Goal: Information Seeking & Learning: Find specific fact

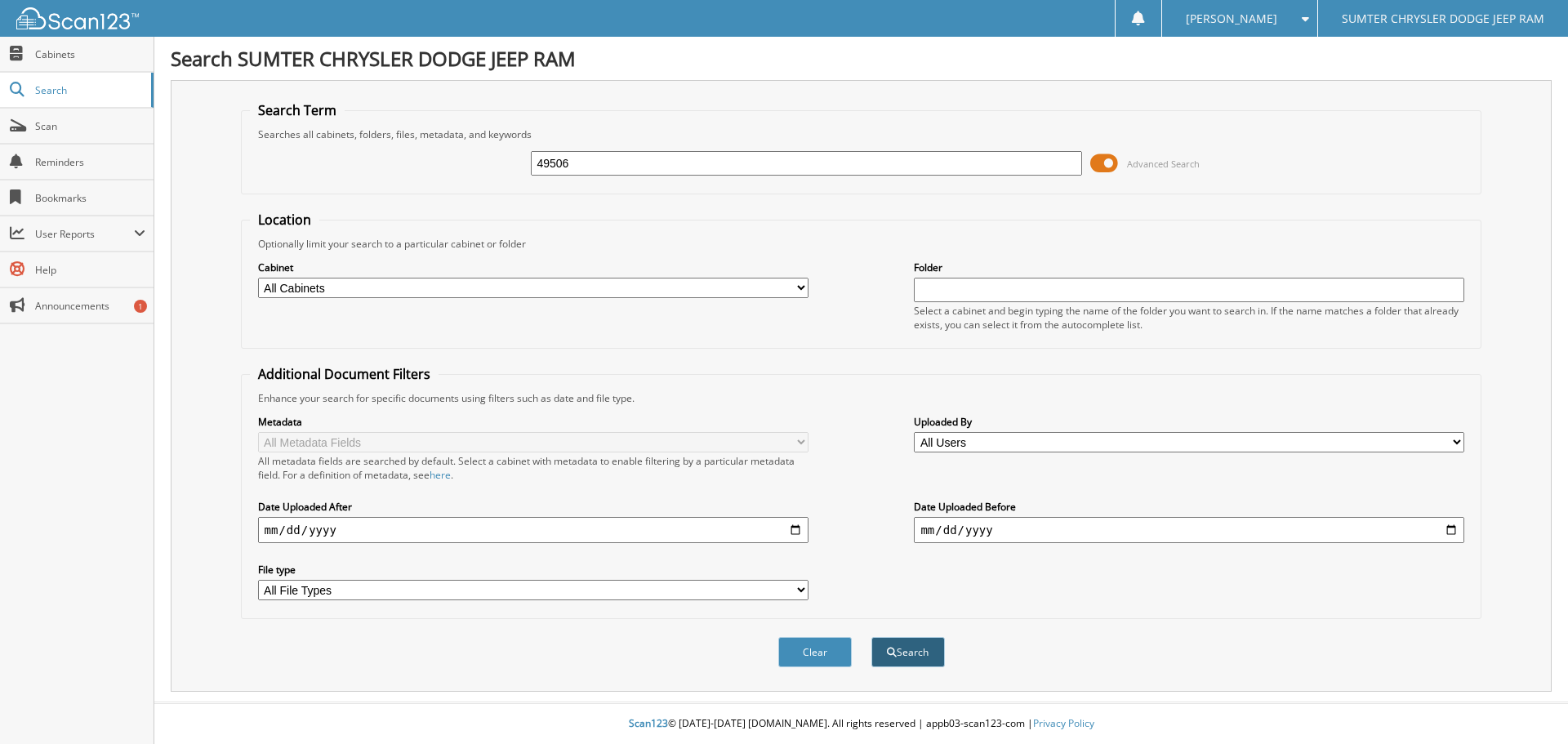
type input "49506"
click at [903, 650] on button "Search" at bounding box center [908, 652] width 74 height 30
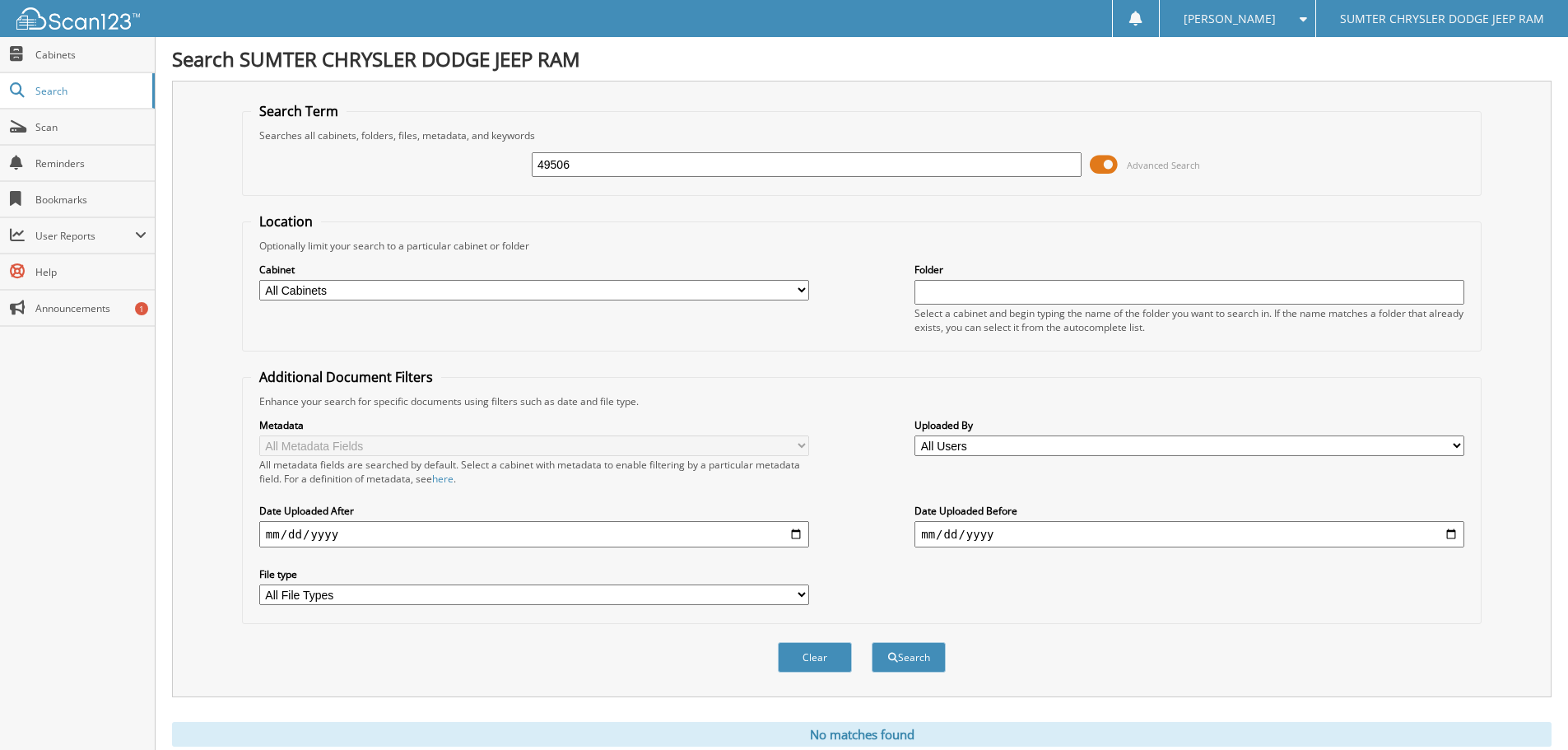
click at [599, 170] on input "49506" at bounding box center [807, 165] width 549 height 25
type input "4"
type input "51685"
click at [906, 656] on button "Search" at bounding box center [908, 657] width 74 height 30
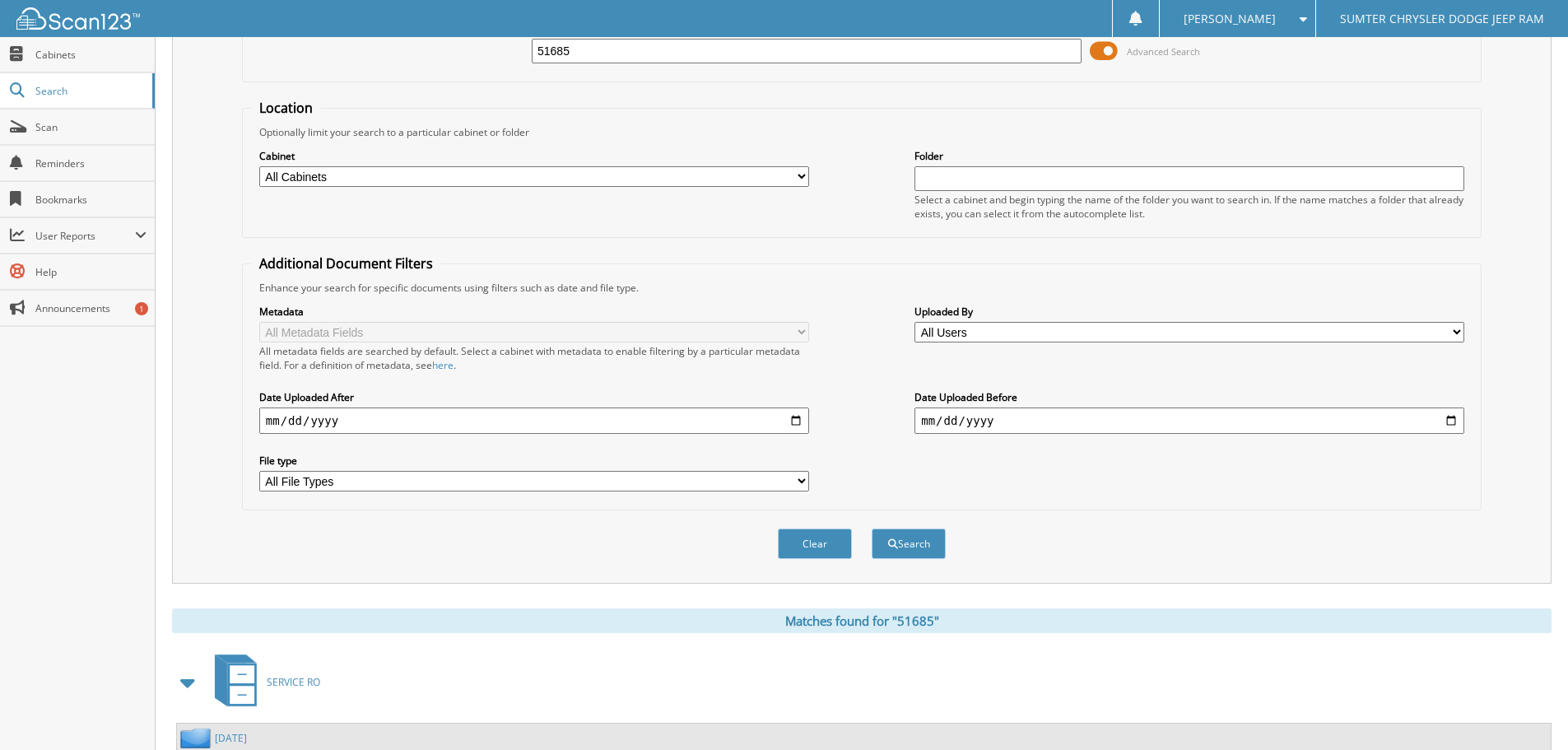
scroll to position [261, 0]
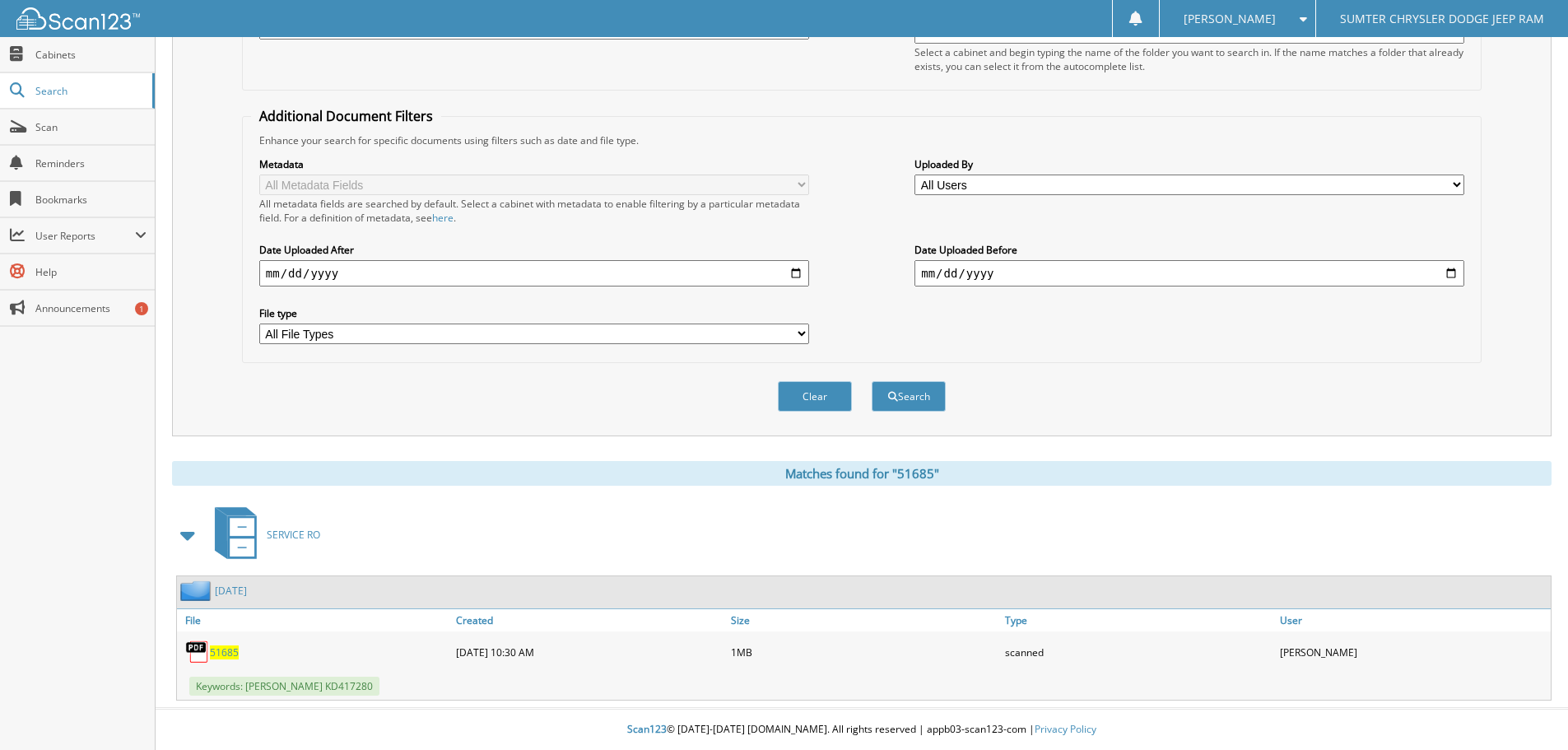
click at [220, 654] on span "51685" at bounding box center [224, 652] width 28 height 14
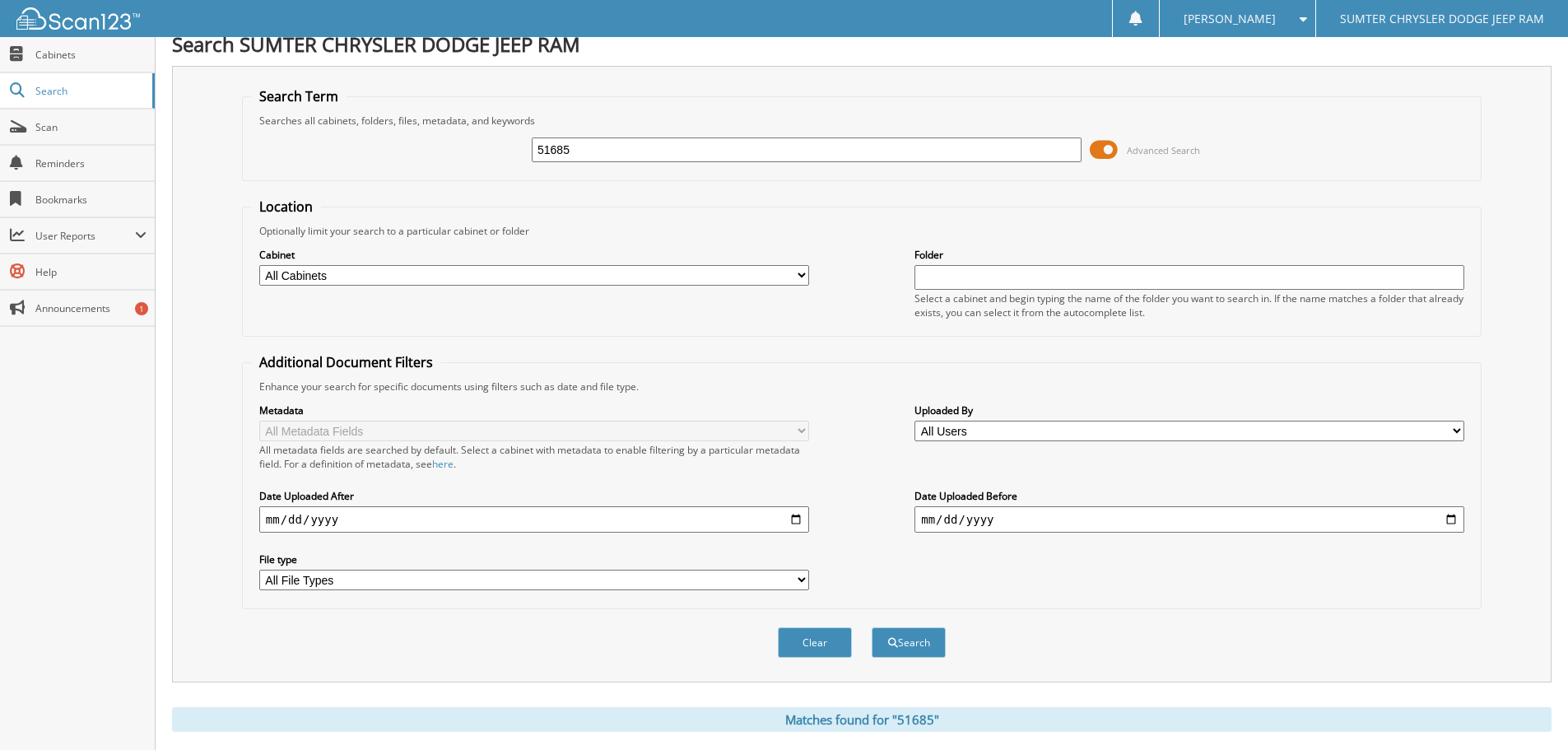
scroll to position [0, 0]
